Goal: Transaction & Acquisition: Purchase product/service

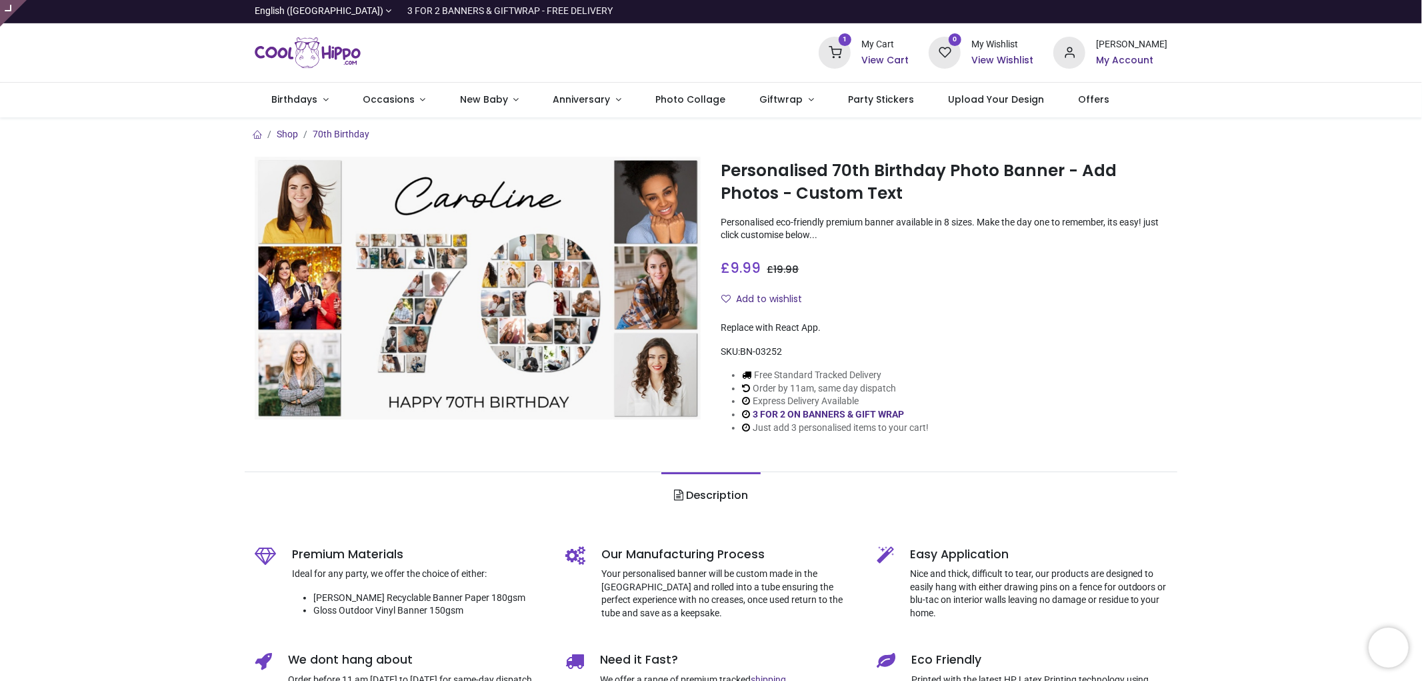
type input "**********"
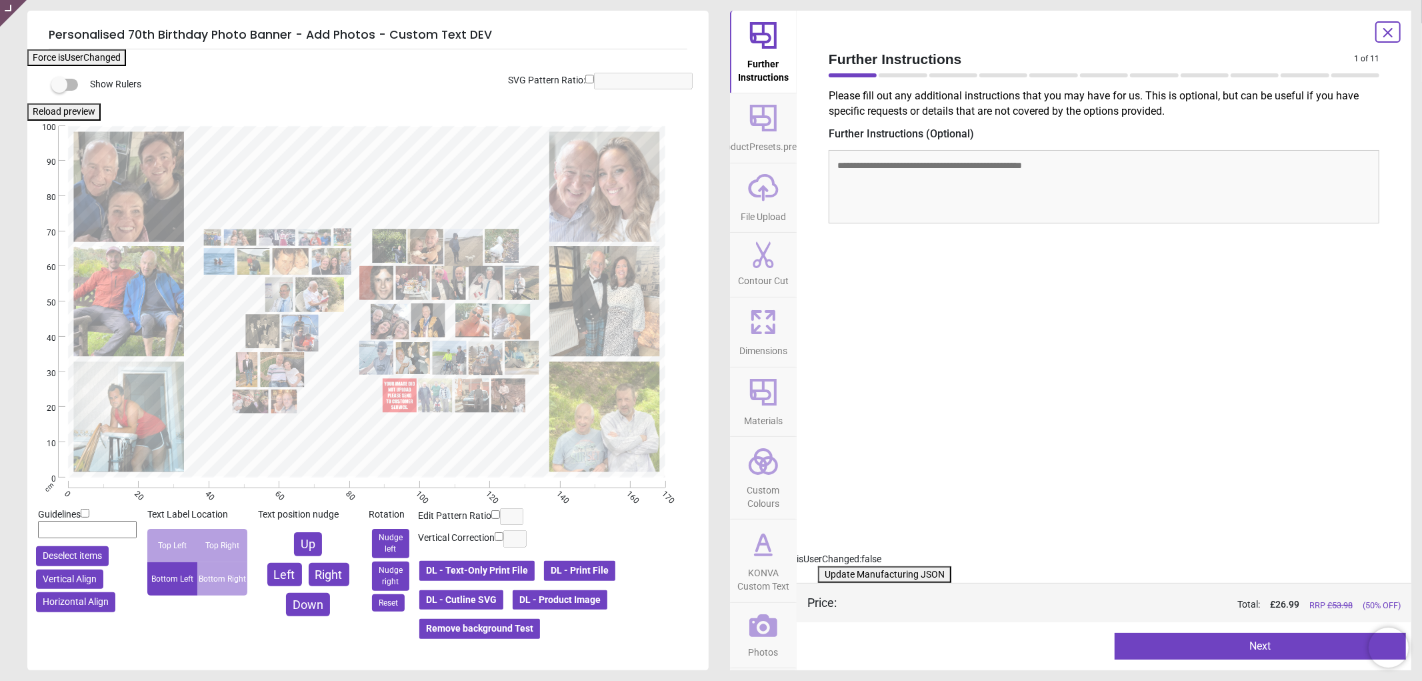
click at [762, 560] on span "KONVA Custom Text" at bounding box center [764, 576] width 64 height 33
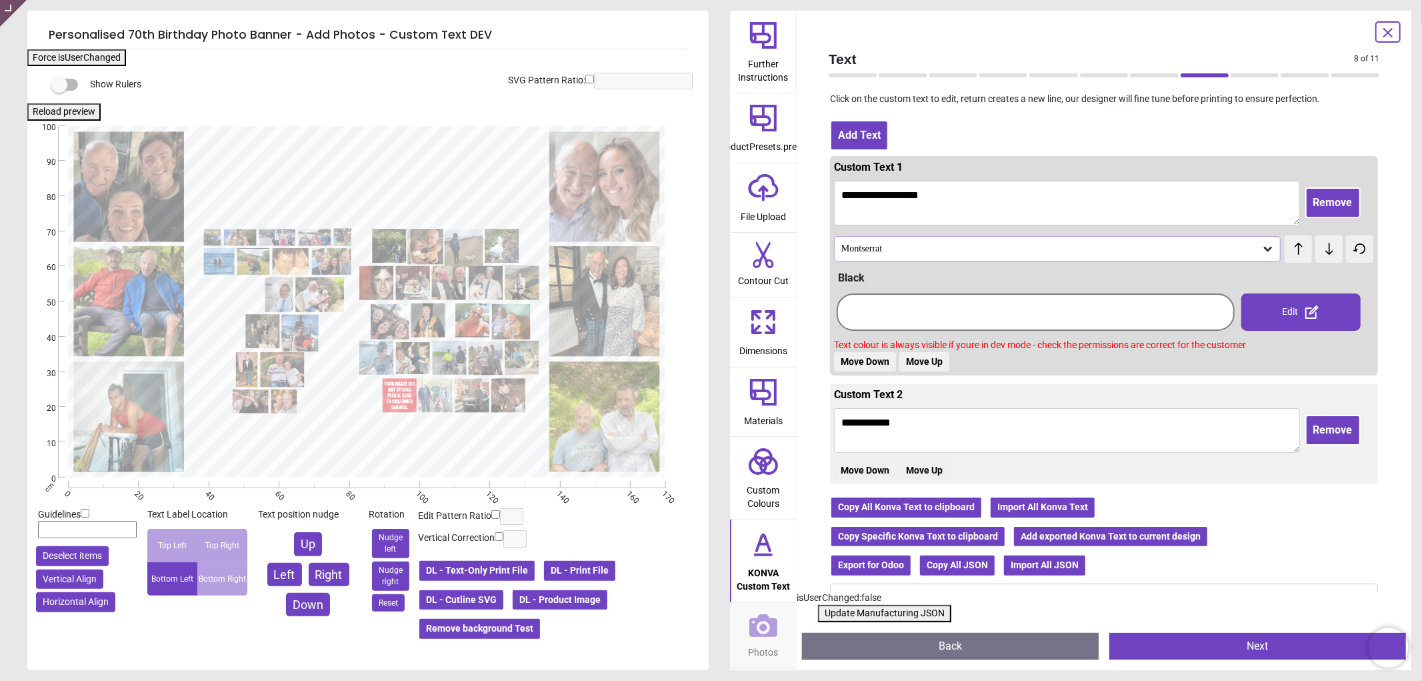
click at [754, 632] on icon at bounding box center [764, 625] width 28 height 23
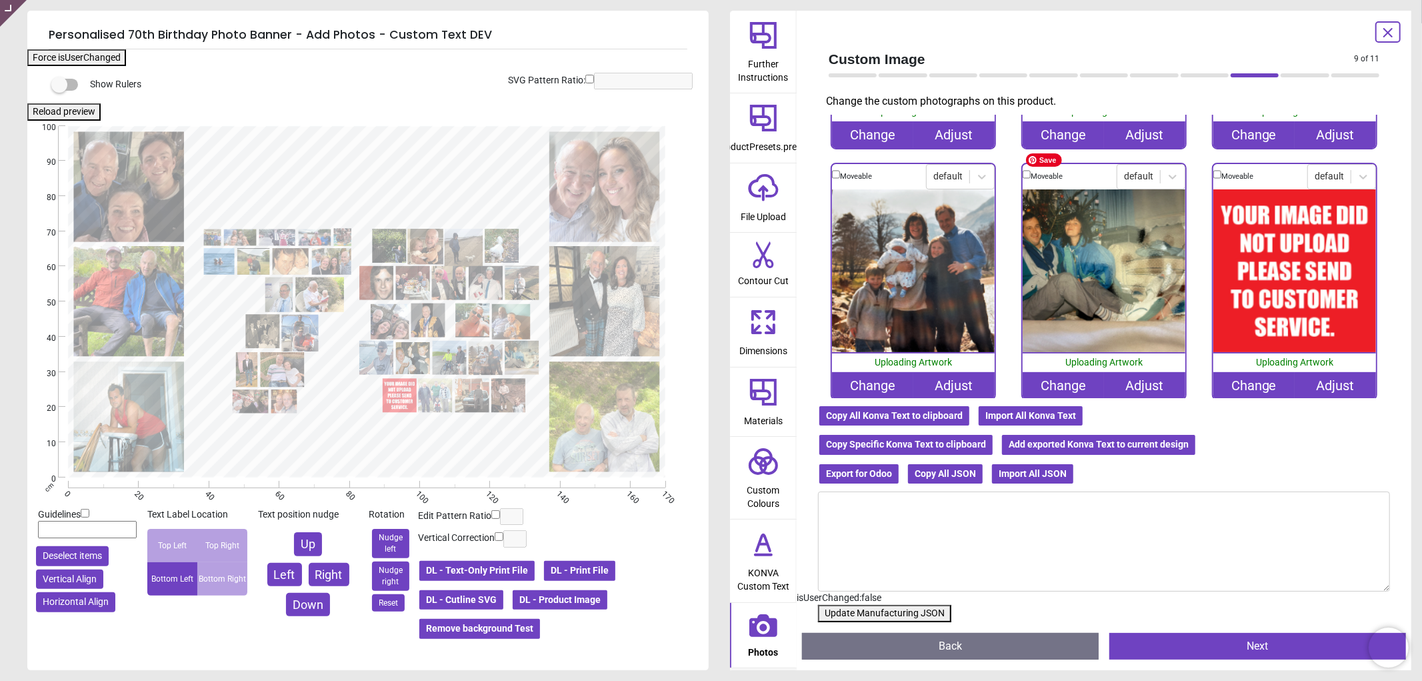
scroll to position [3237, 0]
click at [1238, 373] on div "Change" at bounding box center [1254, 386] width 81 height 27
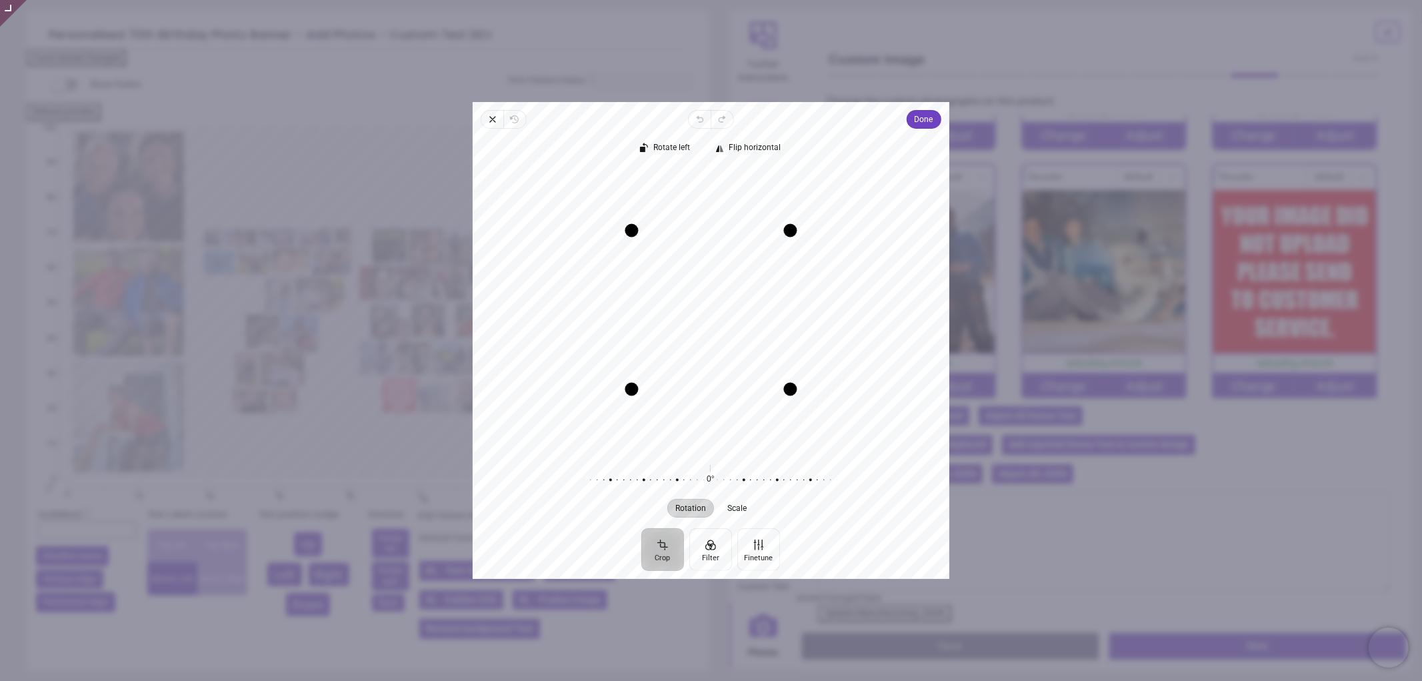
drag, startPoint x: 729, startPoint y: 322, endPoint x: 809, endPoint y: 325, distance: 80.1
click at [809, 325] on div "Recenter" at bounding box center [710, 310] width 455 height 282
drag, startPoint x: 710, startPoint y: 291, endPoint x: 714, endPoint y: 228, distance: 63.5
click at [714, 228] on div "Recenter" at bounding box center [710, 310] width 455 height 282
click at [928, 121] on span "Done" at bounding box center [924, 119] width 19 height 16
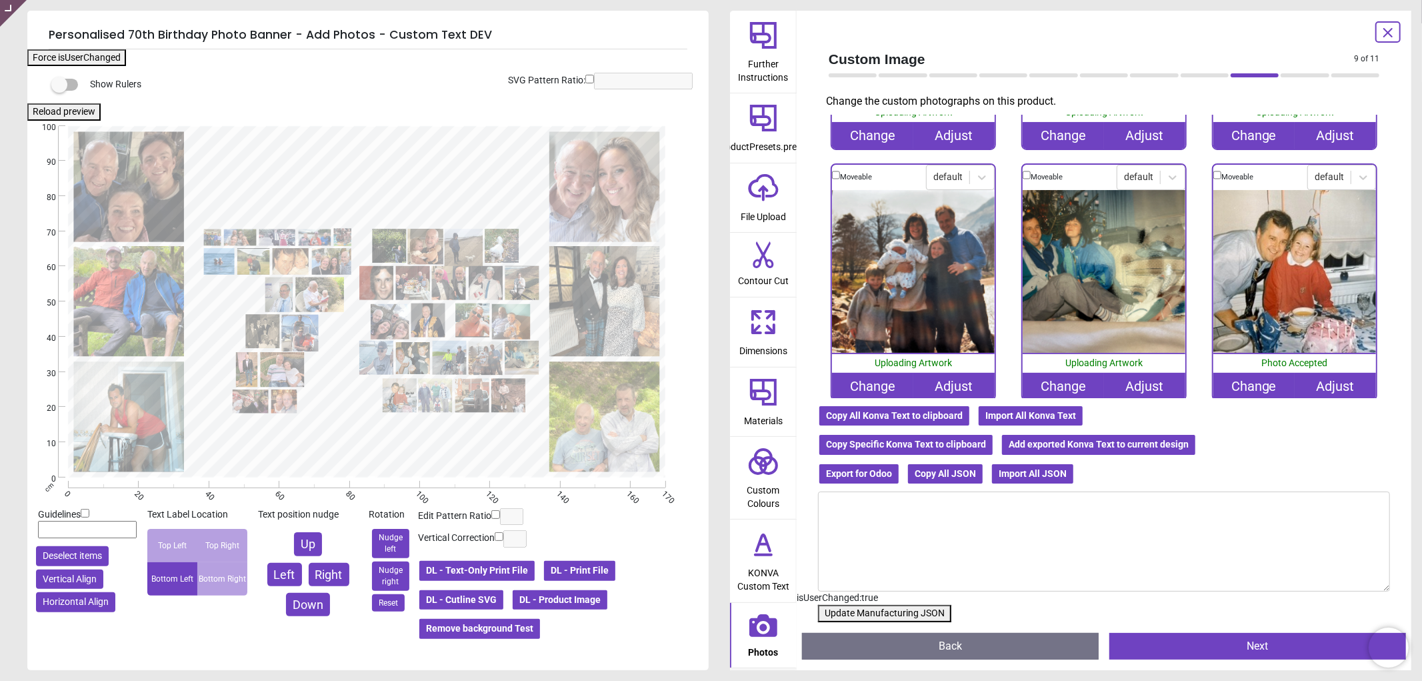
click at [1254, 373] on div "Change" at bounding box center [1254, 386] width 81 height 27
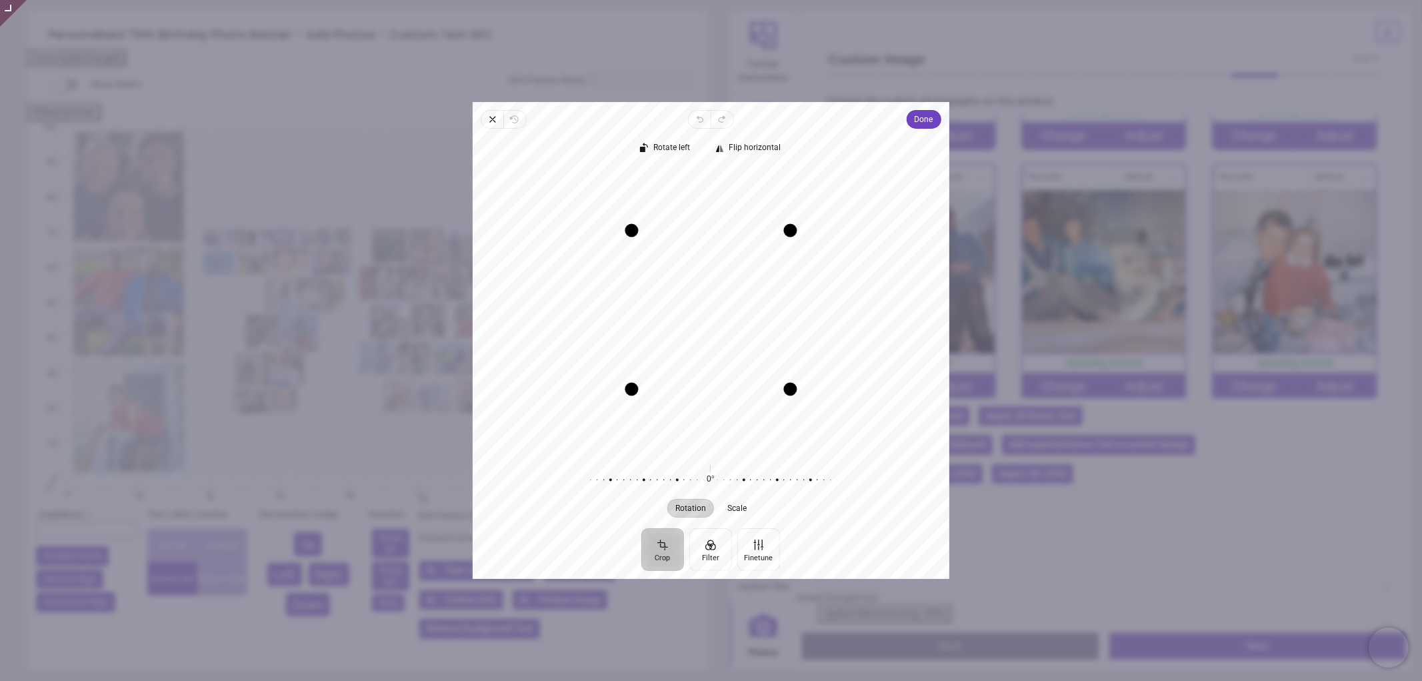
drag, startPoint x: 678, startPoint y: 308, endPoint x: 688, endPoint y: 179, distance: 129.7
click at [688, 179] on div "Recenter" at bounding box center [710, 310] width 455 height 282
drag, startPoint x: 716, startPoint y: 301, endPoint x: 716, endPoint y: 282, distance: 18.7
click at [716, 282] on div "Recenter" at bounding box center [710, 310] width 455 height 282
drag, startPoint x: 718, startPoint y: 270, endPoint x: 754, endPoint y: 265, distance: 35.6
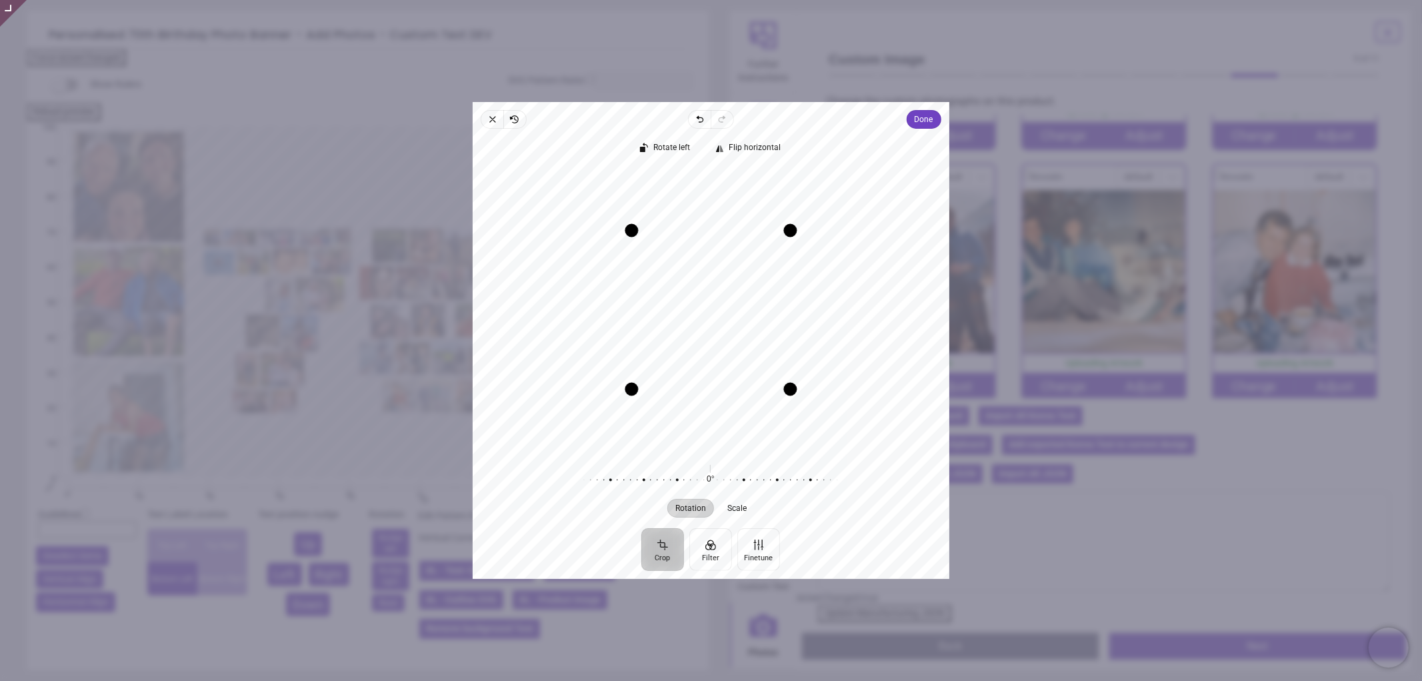
click at [754, 265] on div "Recenter" at bounding box center [710, 310] width 455 height 282
click at [920, 123] on span "Done" at bounding box center [924, 119] width 19 height 16
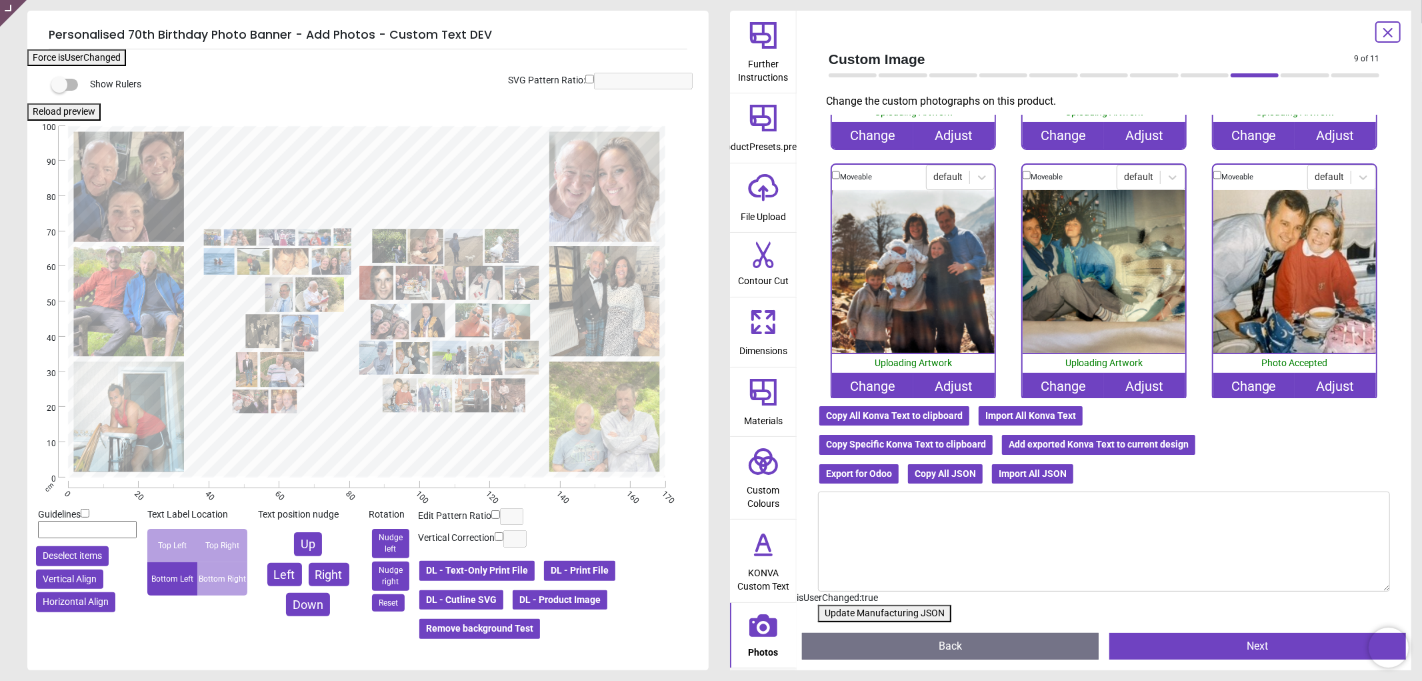
click at [896, 615] on button "Update Manufacturing JSON" at bounding box center [884, 613] width 133 height 17
click at [896, 614] on button "Update Manufacturing JSON" at bounding box center [884, 613] width 133 height 17
click at [896, 611] on button "Update Manufacturing JSON" at bounding box center [884, 613] width 133 height 17
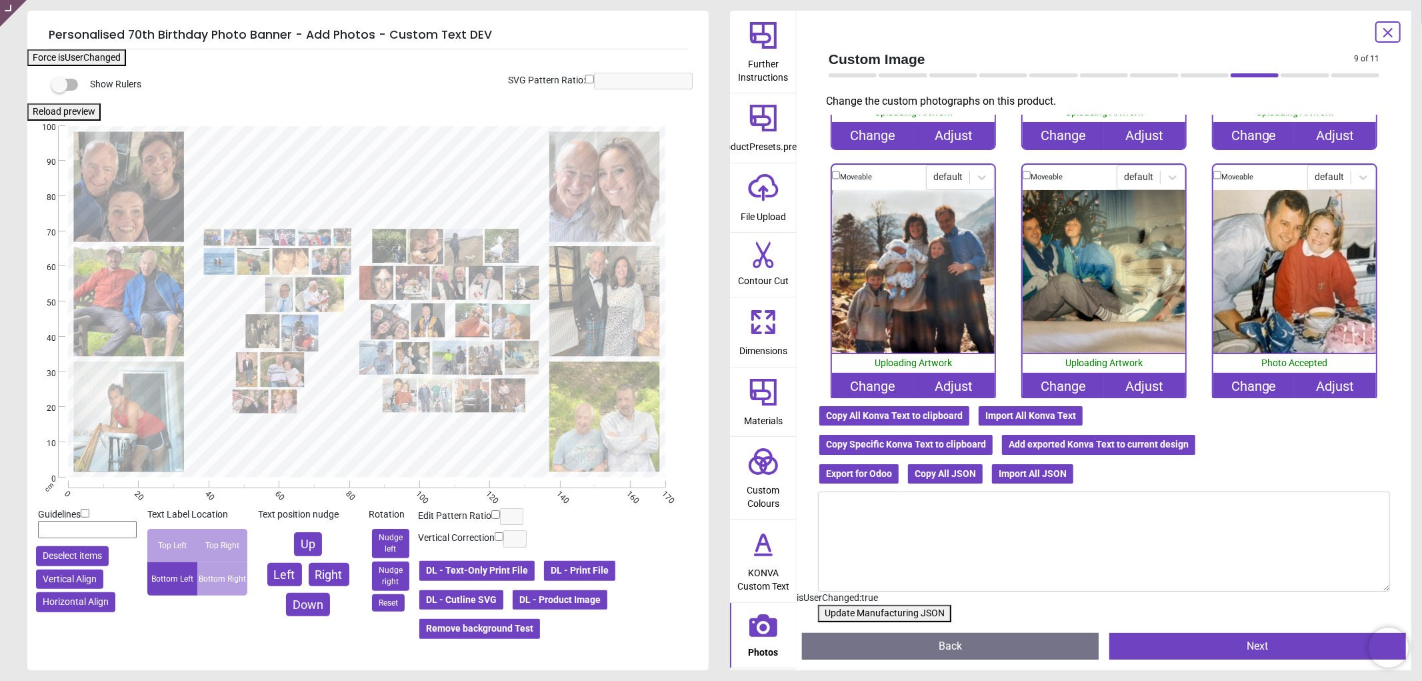
click at [892, 611] on button "Update Manufacturing JSON" at bounding box center [884, 613] width 133 height 17
click at [891, 611] on button "Update Manufacturing JSON" at bounding box center [884, 613] width 133 height 17
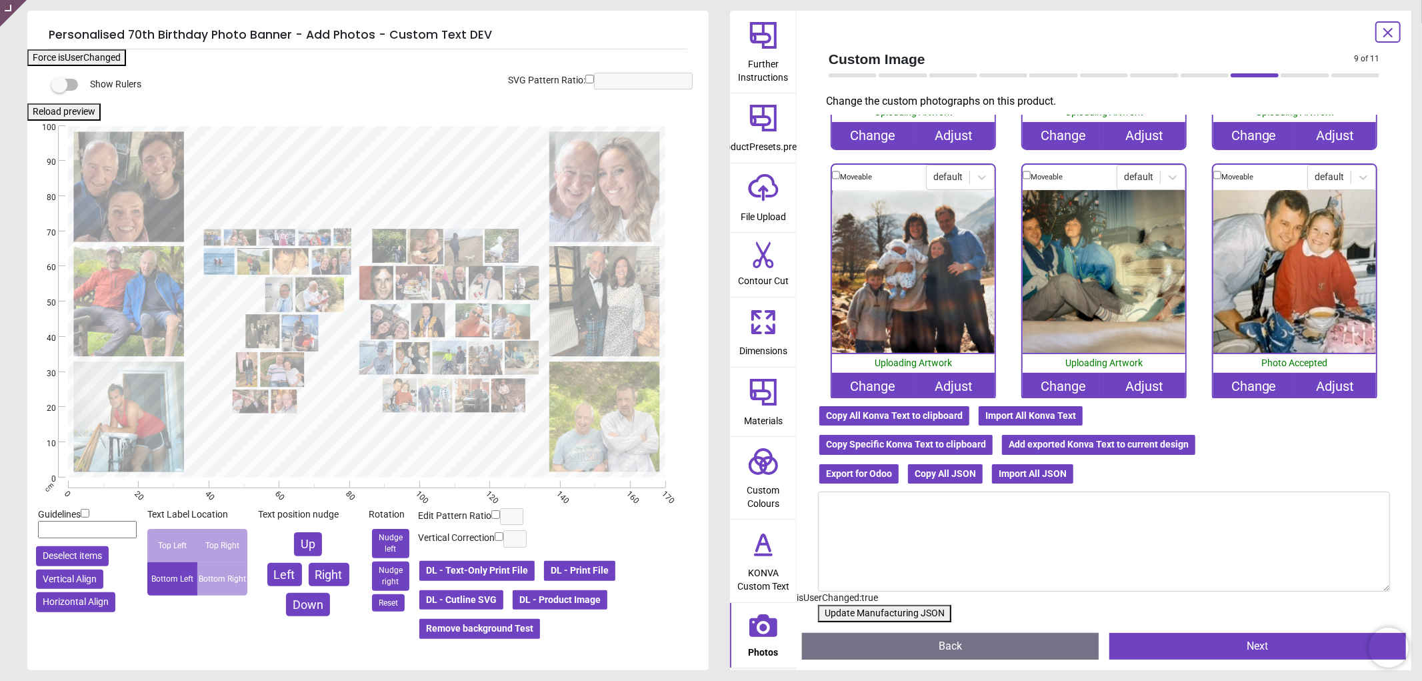
click at [891, 611] on button "Update Manufacturing JSON" at bounding box center [884, 613] width 133 height 17
click at [1391, 27] on icon at bounding box center [1388, 33] width 16 height 16
